Goal: Task Accomplishment & Management: Use online tool/utility

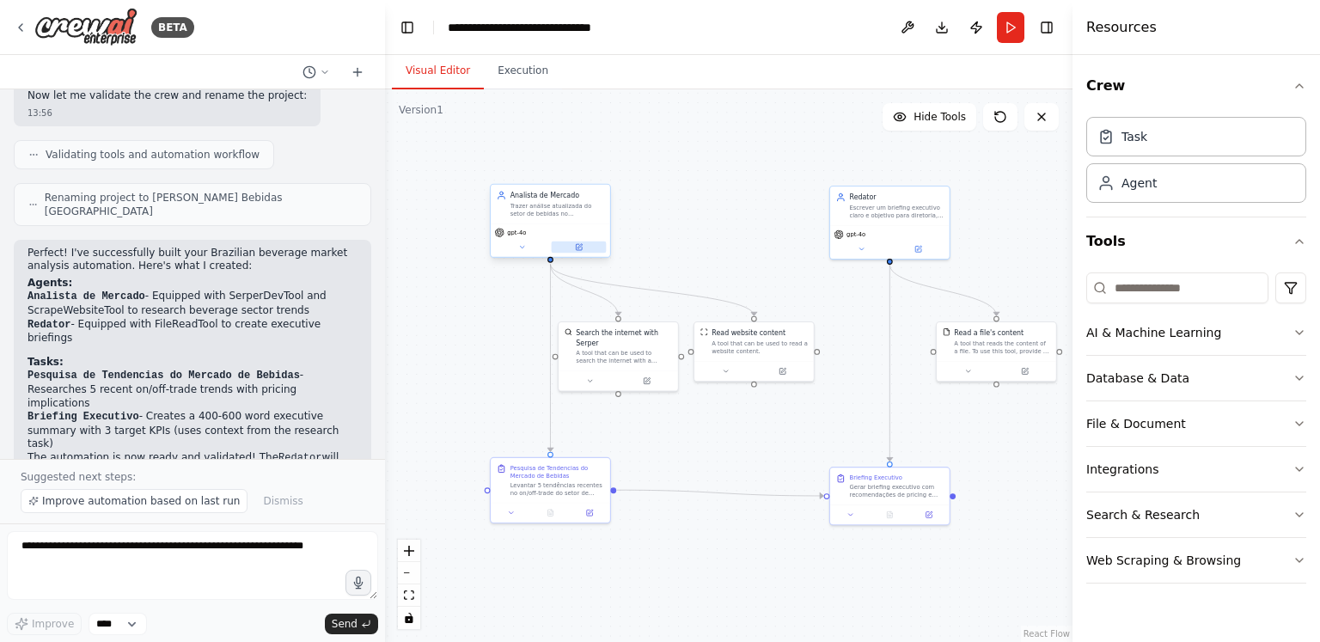
click at [583, 243] on button at bounding box center [579, 247] width 55 height 12
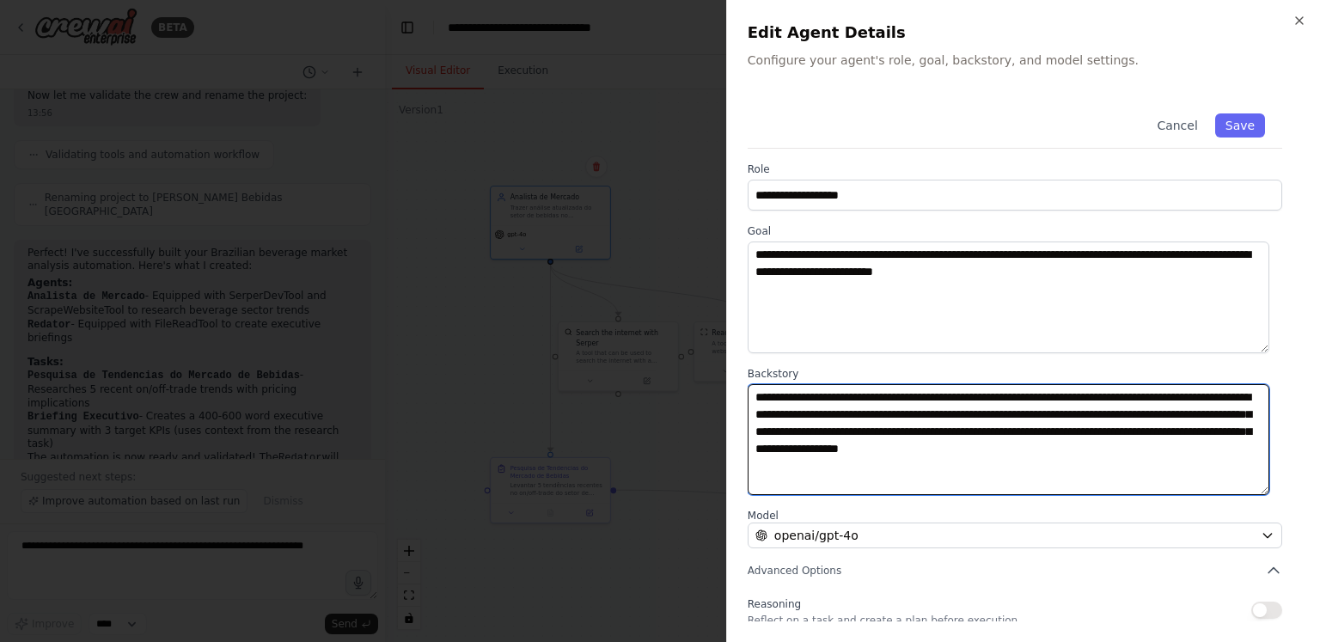
click at [947, 445] on textarea "**********" at bounding box center [1009, 440] width 522 height 112
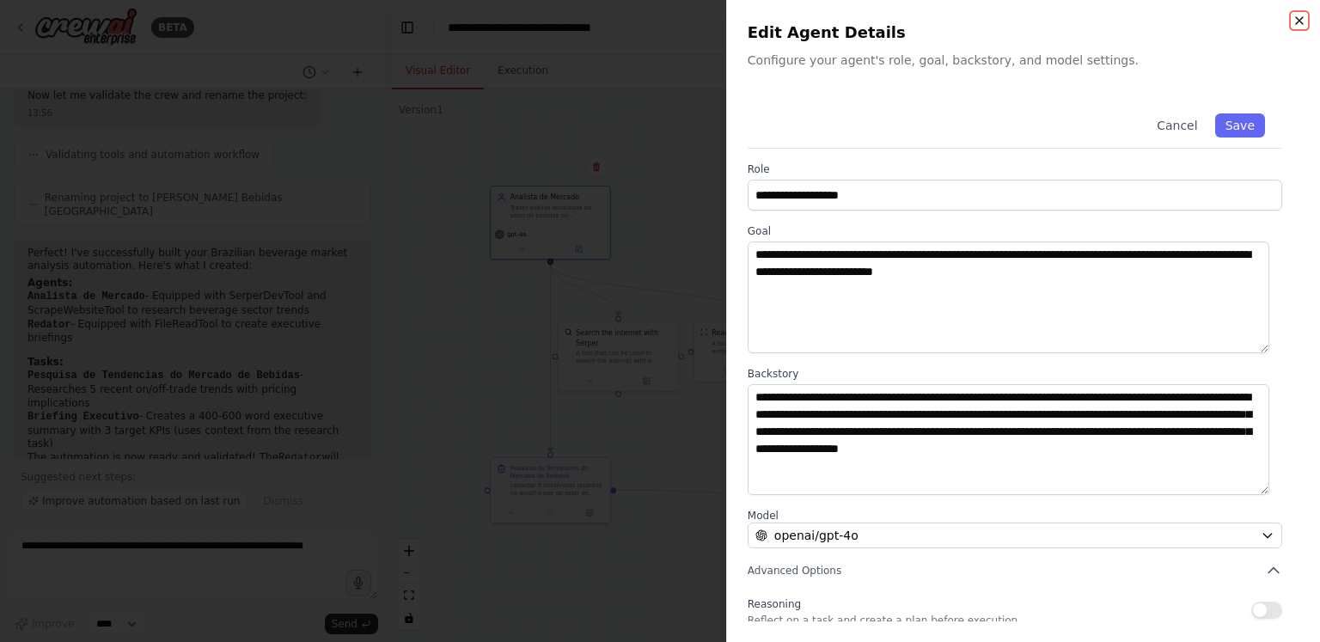
click at [1294, 25] on icon "button" at bounding box center [1300, 21] width 14 height 14
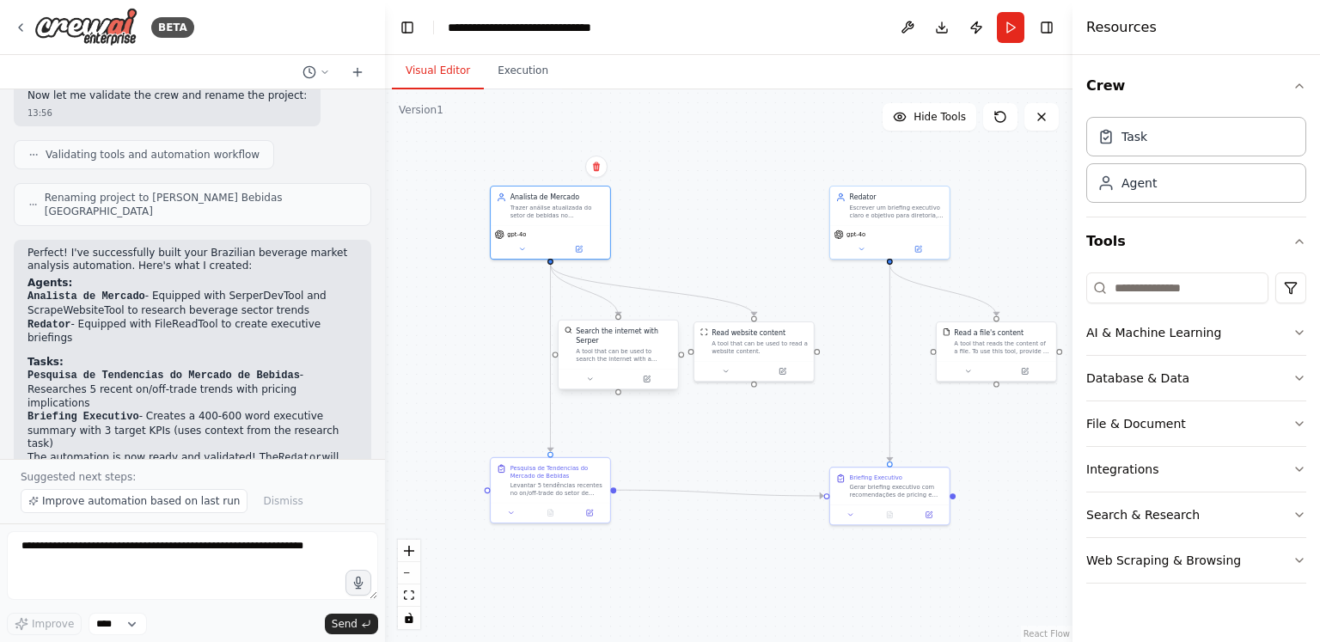
click at [596, 356] on div "Search the internet with Serper A tool that can be used to search the internet …" at bounding box center [618, 345] width 119 height 48
click at [651, 373] on button at bounding box center [647, 379] width 55 height 12
click at [1163, 289] on input at bounding box center [1177, 287] width 182 height 31
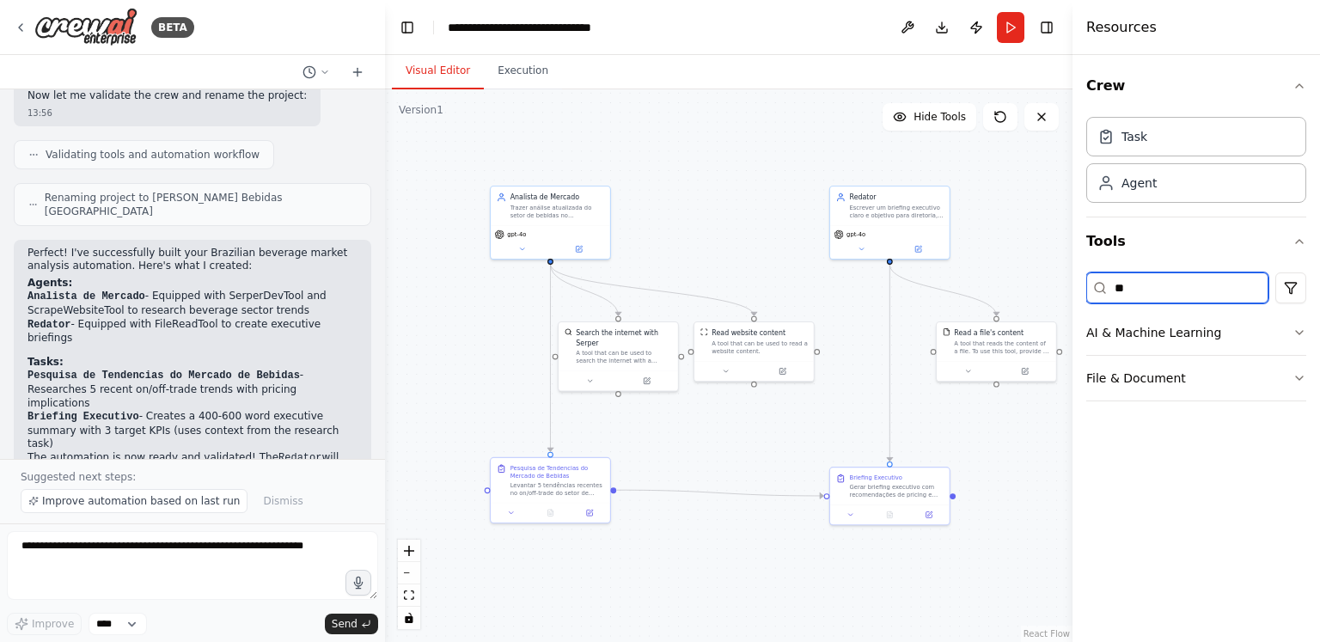
type input "*"
type input "****"
click at [1226, 338] on button "File & Document" at bounding box center [1196, 332] width 220 height 45
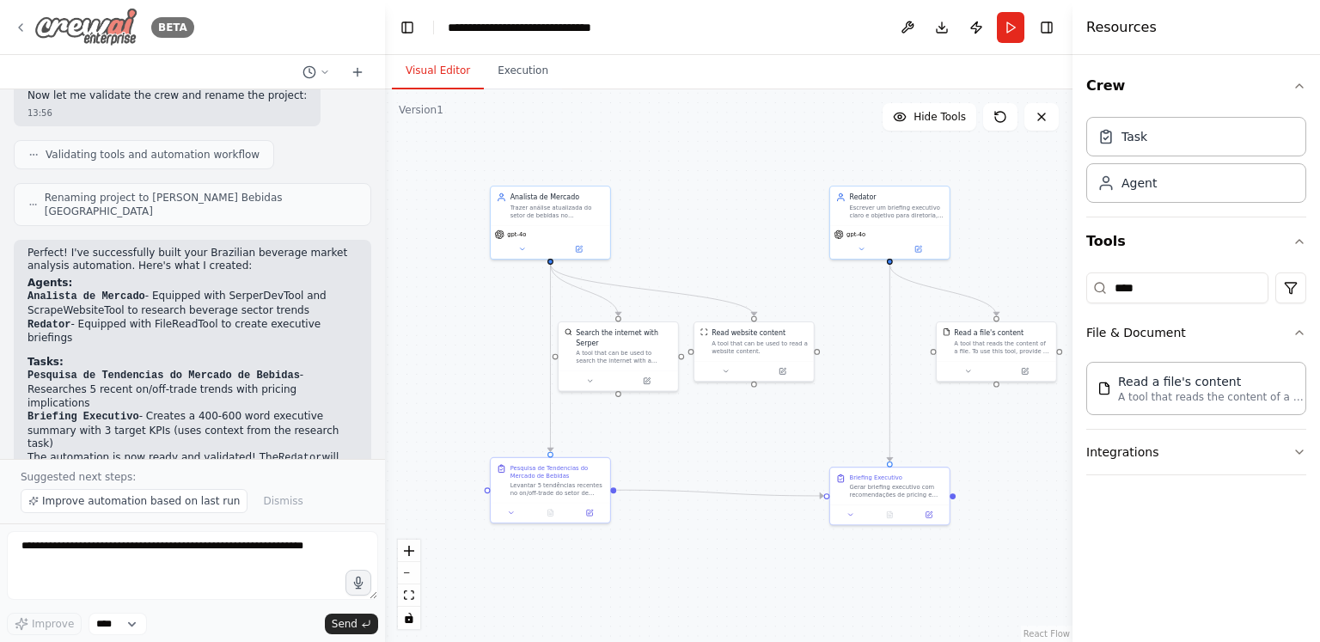
click at [28, 15] on div "BETA" at bounding box center [104, 27] width 180 height 39
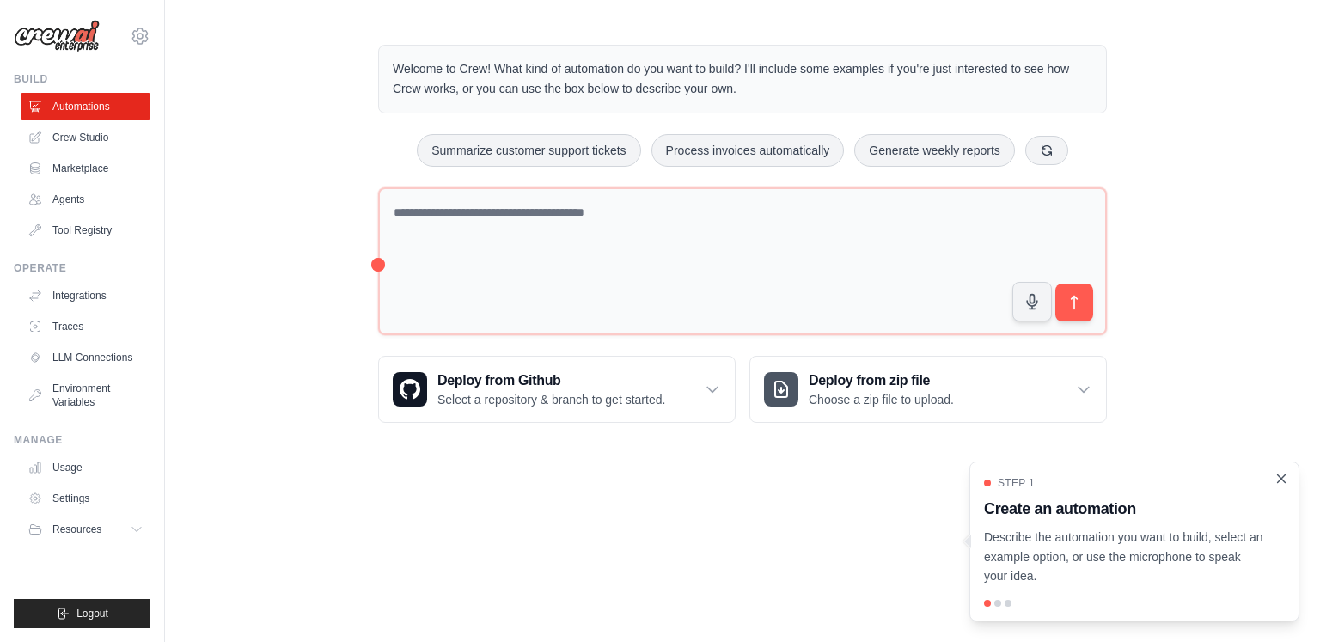
click at [1279, 477] on icon "Close walkthrough" at bounding box center [1282, 478] width 8 height 8
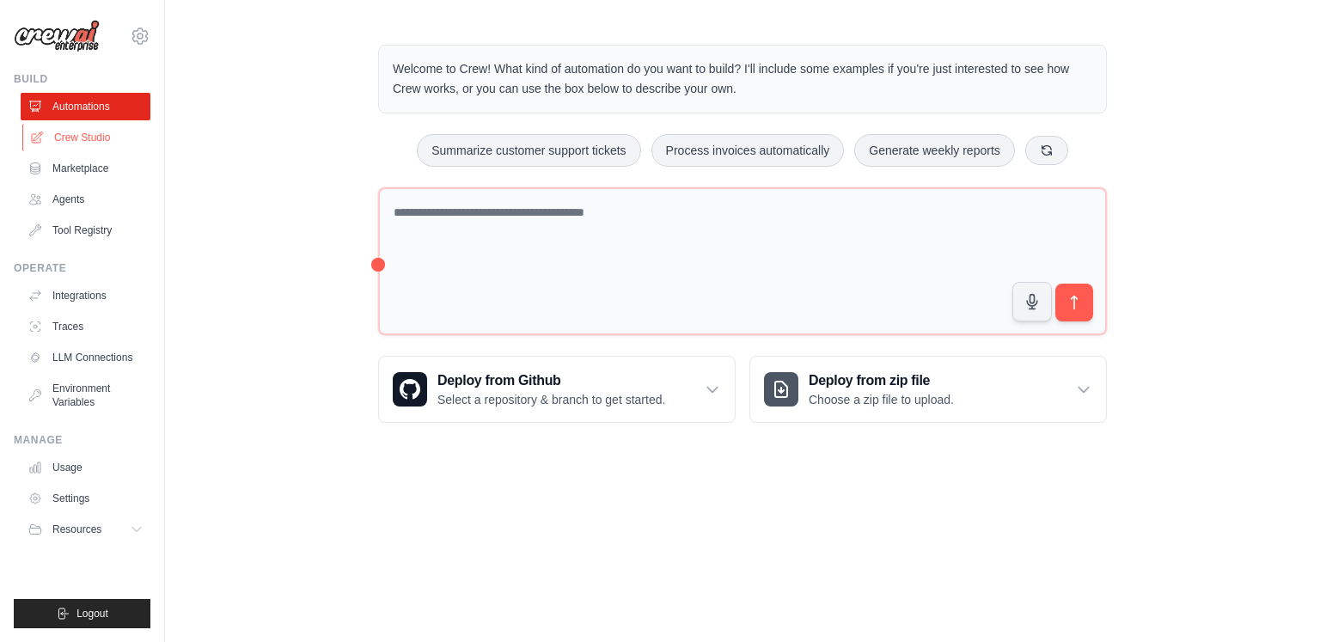
click at [75, 145] on link "Crew Studio" at bounding box center [87, 138] width 130 height 28
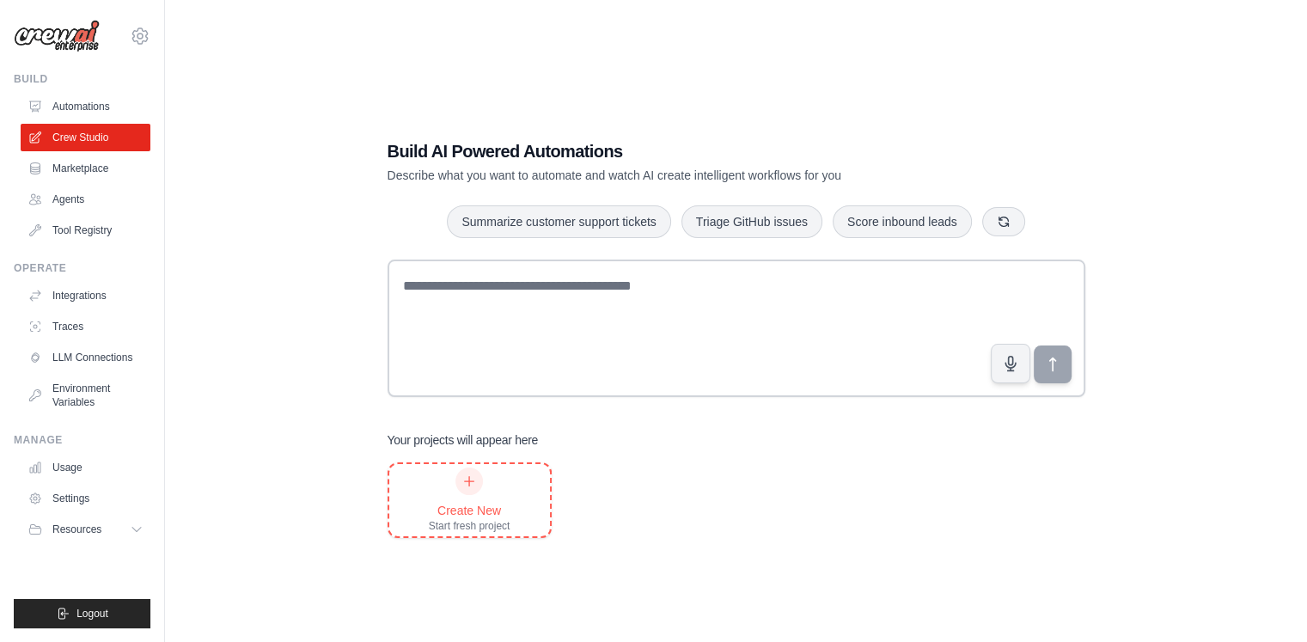
click at [457, 489] on div "Create New Start fresh project" at bounding box center [470, 500] width 82 height 65
click at [150, 22] on div "99821069@ambev.com.br ABI - GenAI Bootcamp Your organization ✓ Settings Build A…" at bounding box center [82, 321] width 165 height 642
click at [140, 39] on icon at bounding box center [140, 36] width 5 height 5
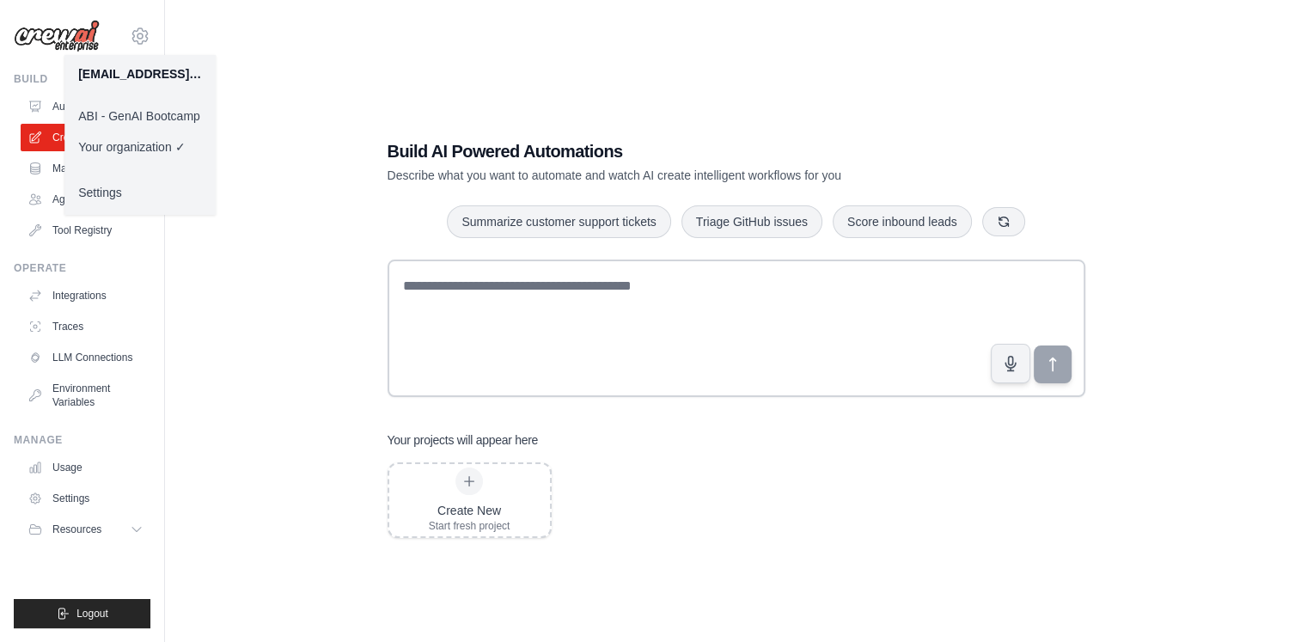
click at [165, 125] on link "ABI - GenAI Bootcamp" at bounding box center [139, 116] width 151 height 31
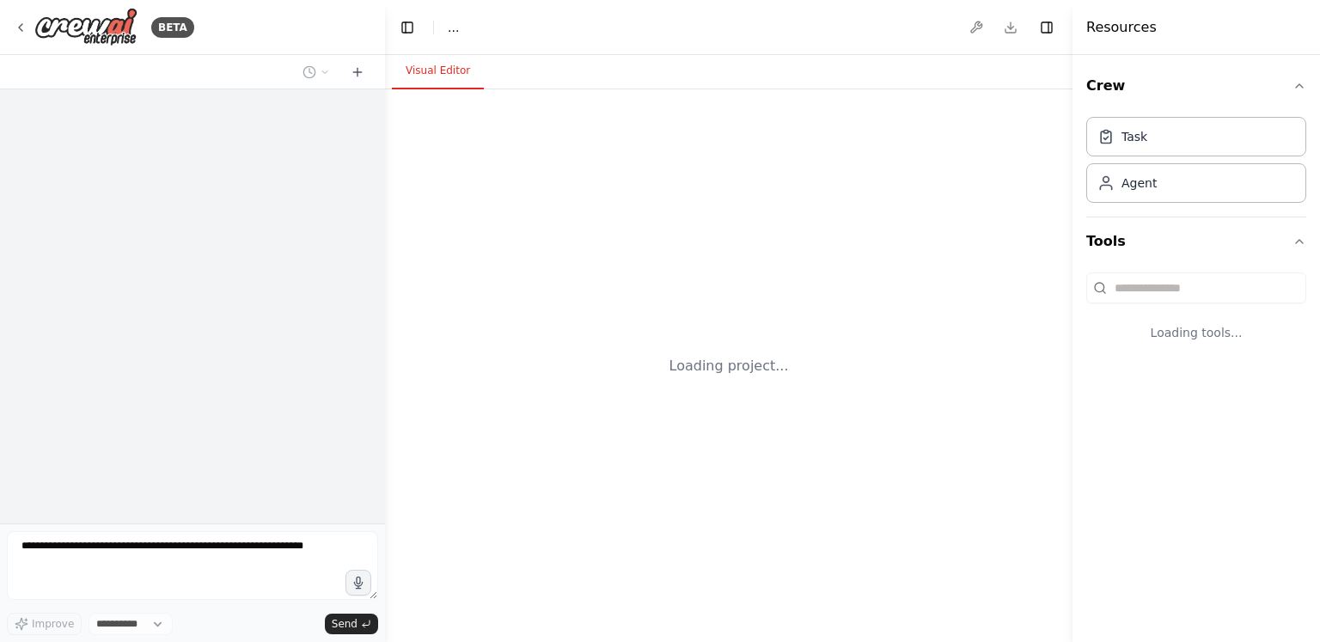
select select "****"
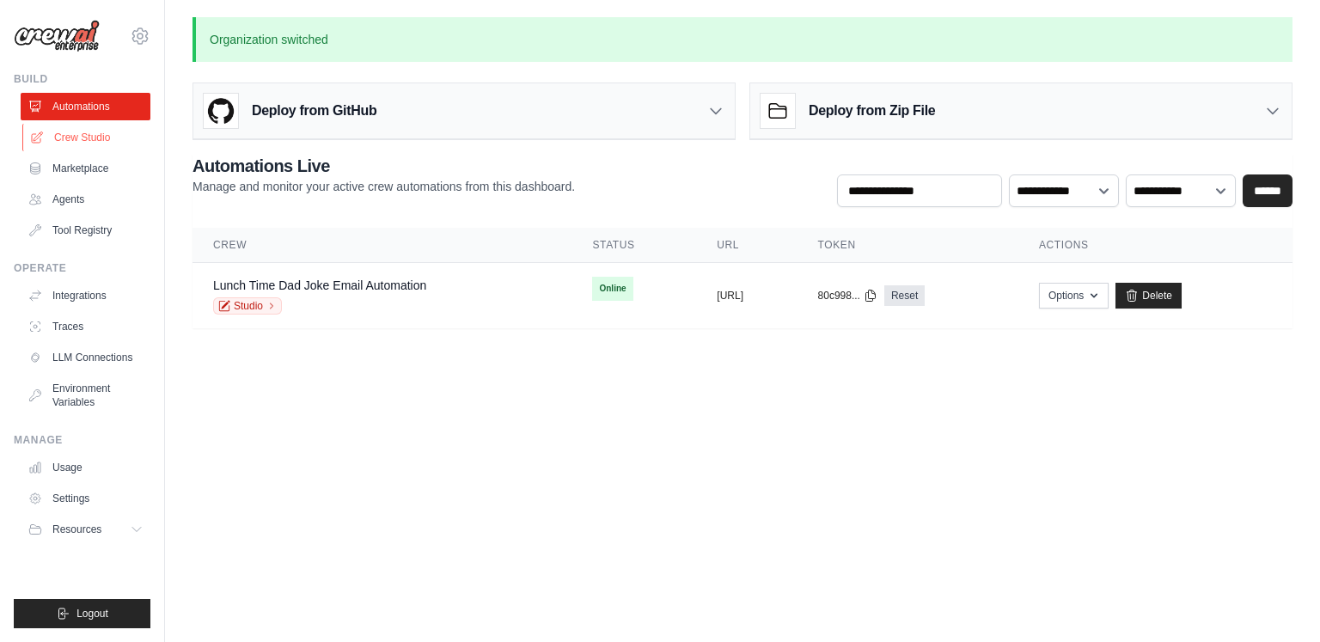
click at [94, 135] on link "Crew Studio" at bounding box center [87, 138] width 130 height 28
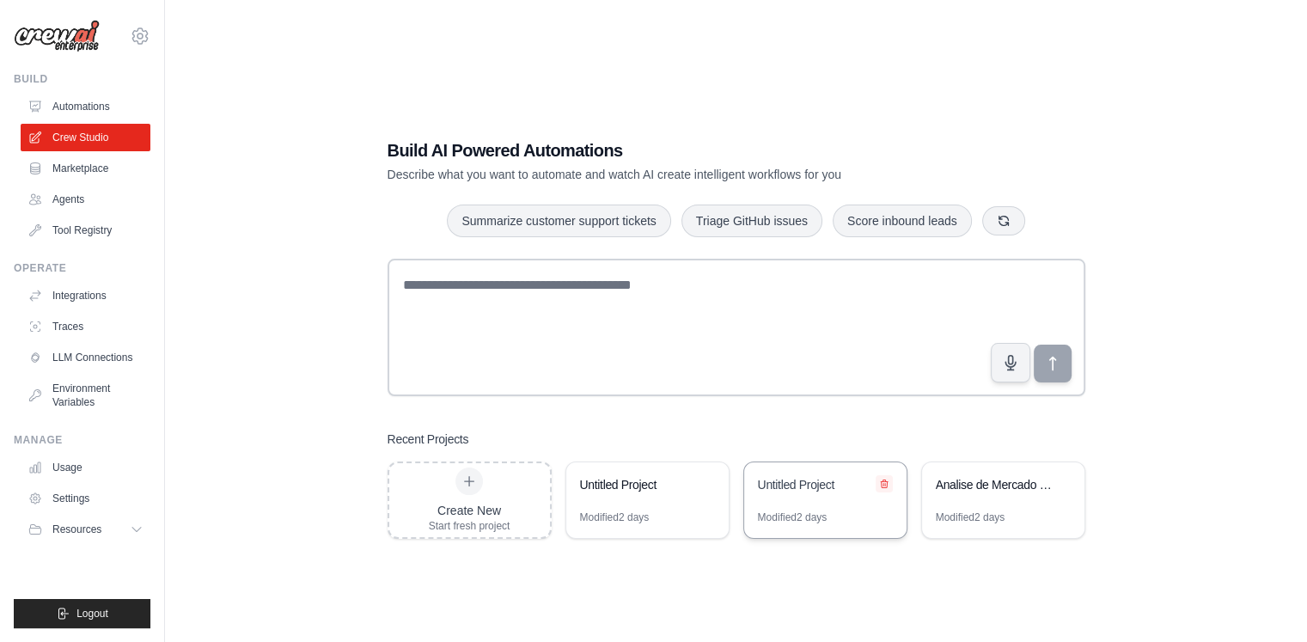
click at [887, 486] on icon at bounding box center [884, 484] width 7 height 8
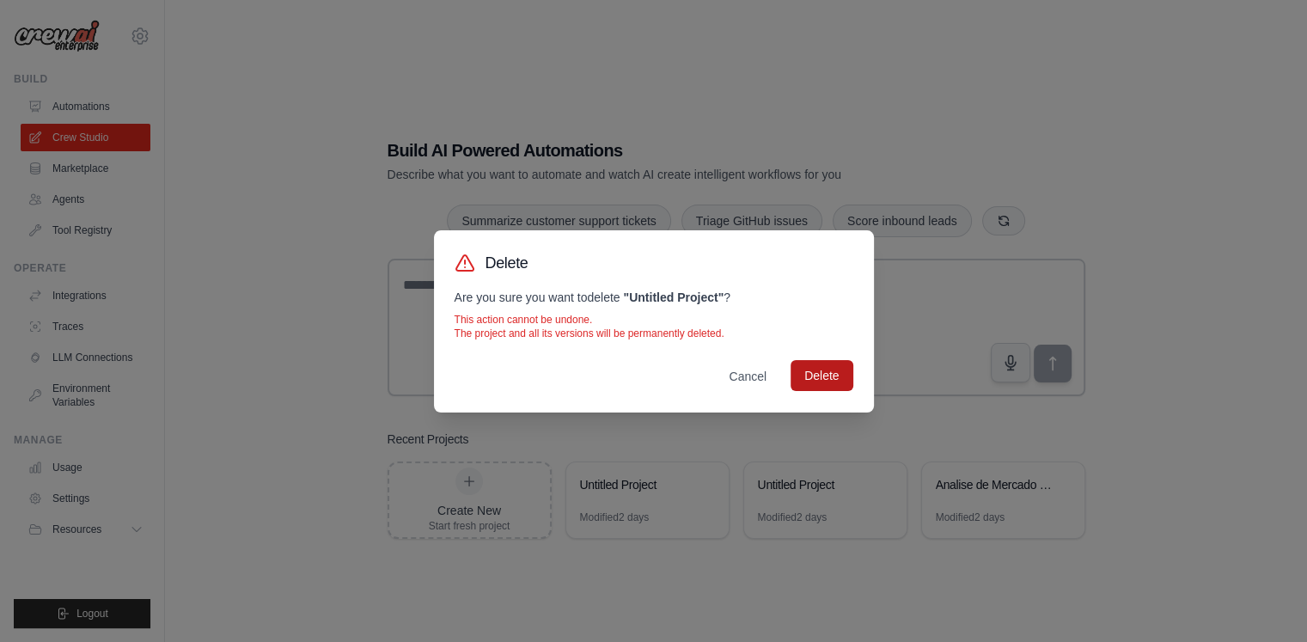
click at [825, 360] on button "Delete" at bounding box center [822, 375] width 62 height 31
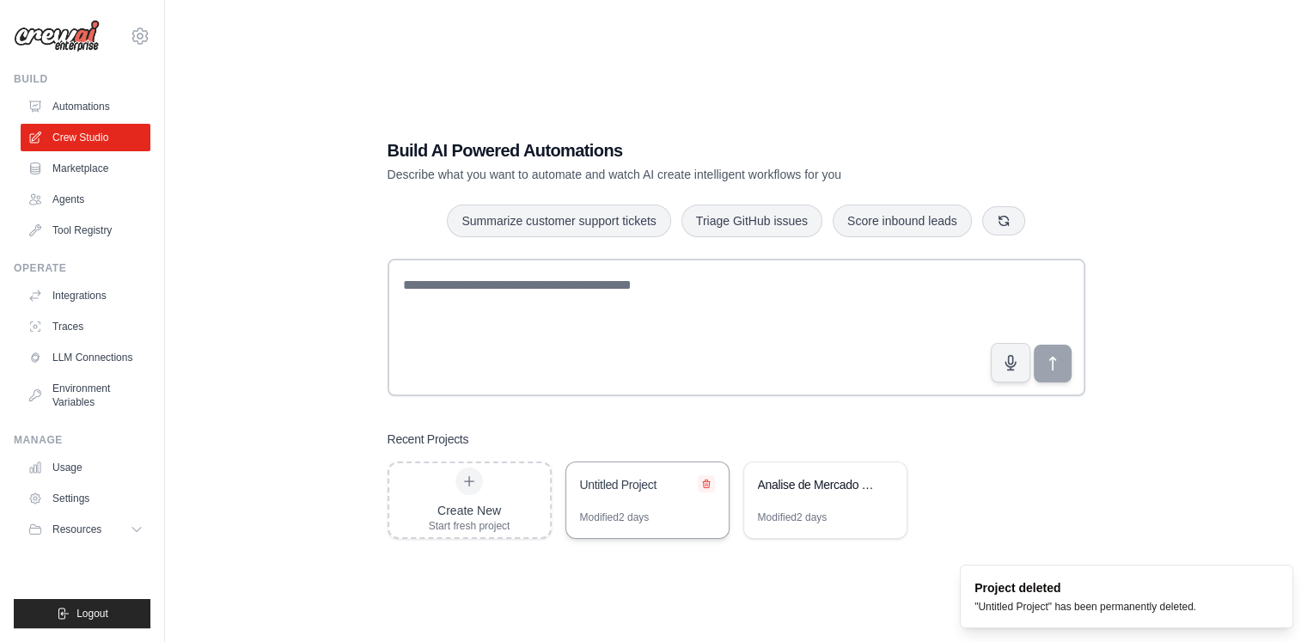
click at [708, 479] on icon at bounding box center [706, 484] width 10 height 10
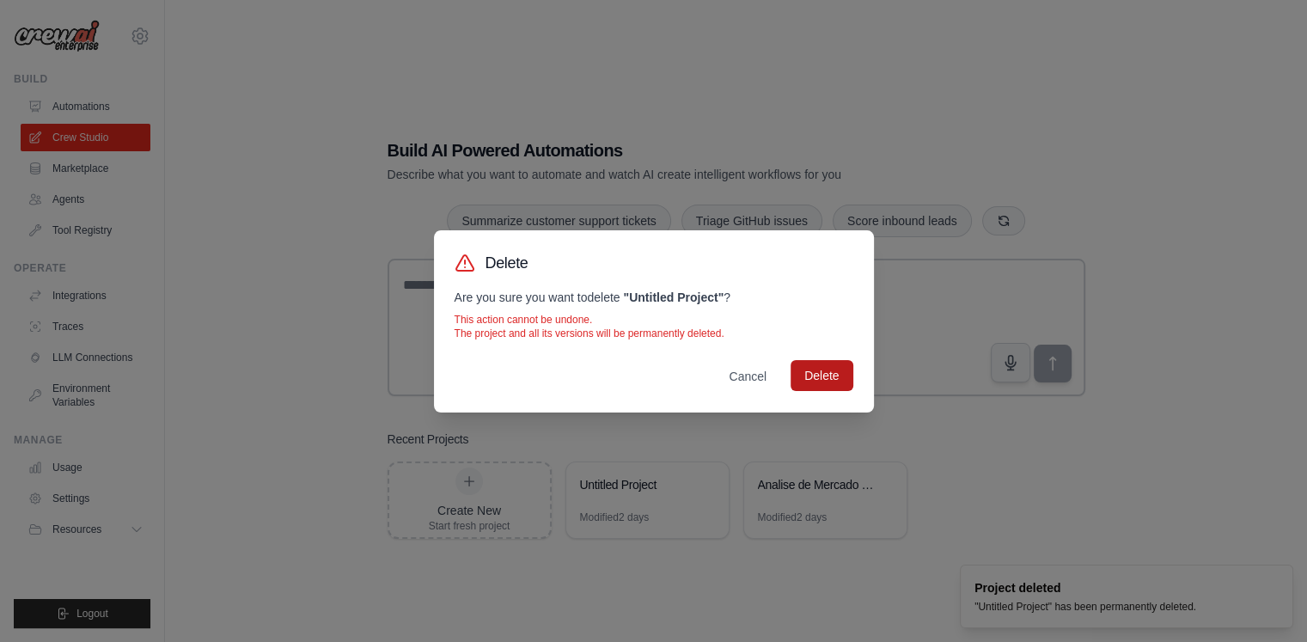
click at [827, 386] on button "Delete" at bounding box center [822, 375] width 62 height 31
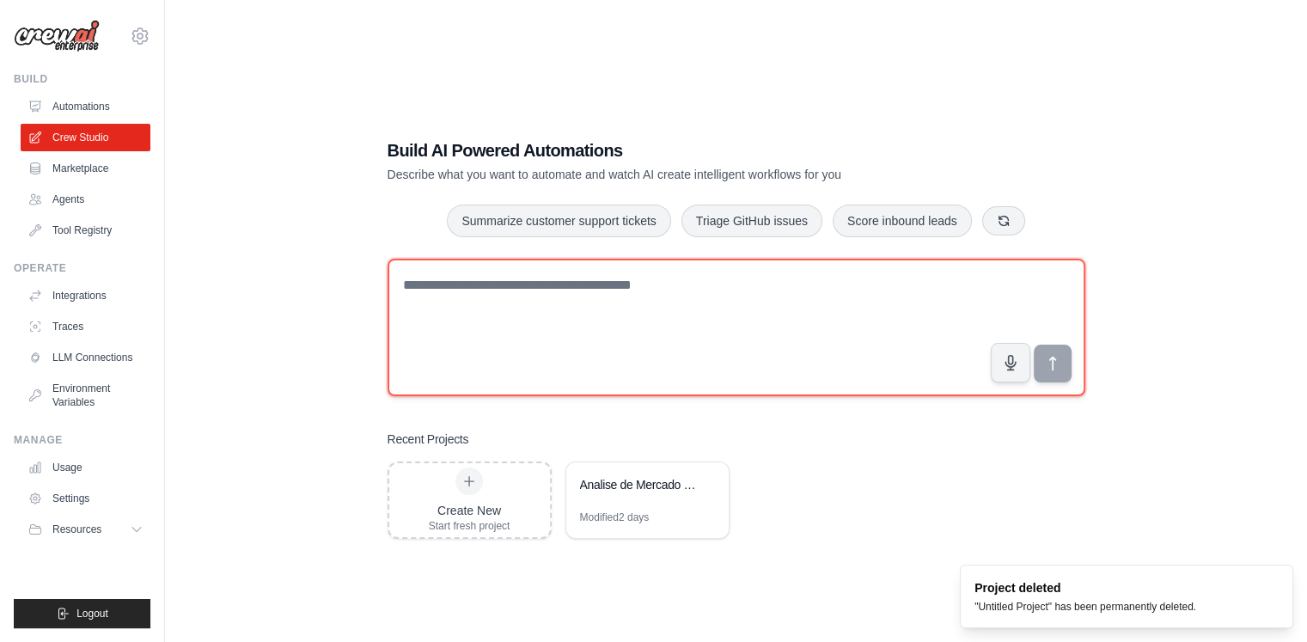
click at [636, 352] on textarea at bounding box center [737, 328] width 698 height 138
